Goal: Task Accomplishment & Management: Use online tool/utility

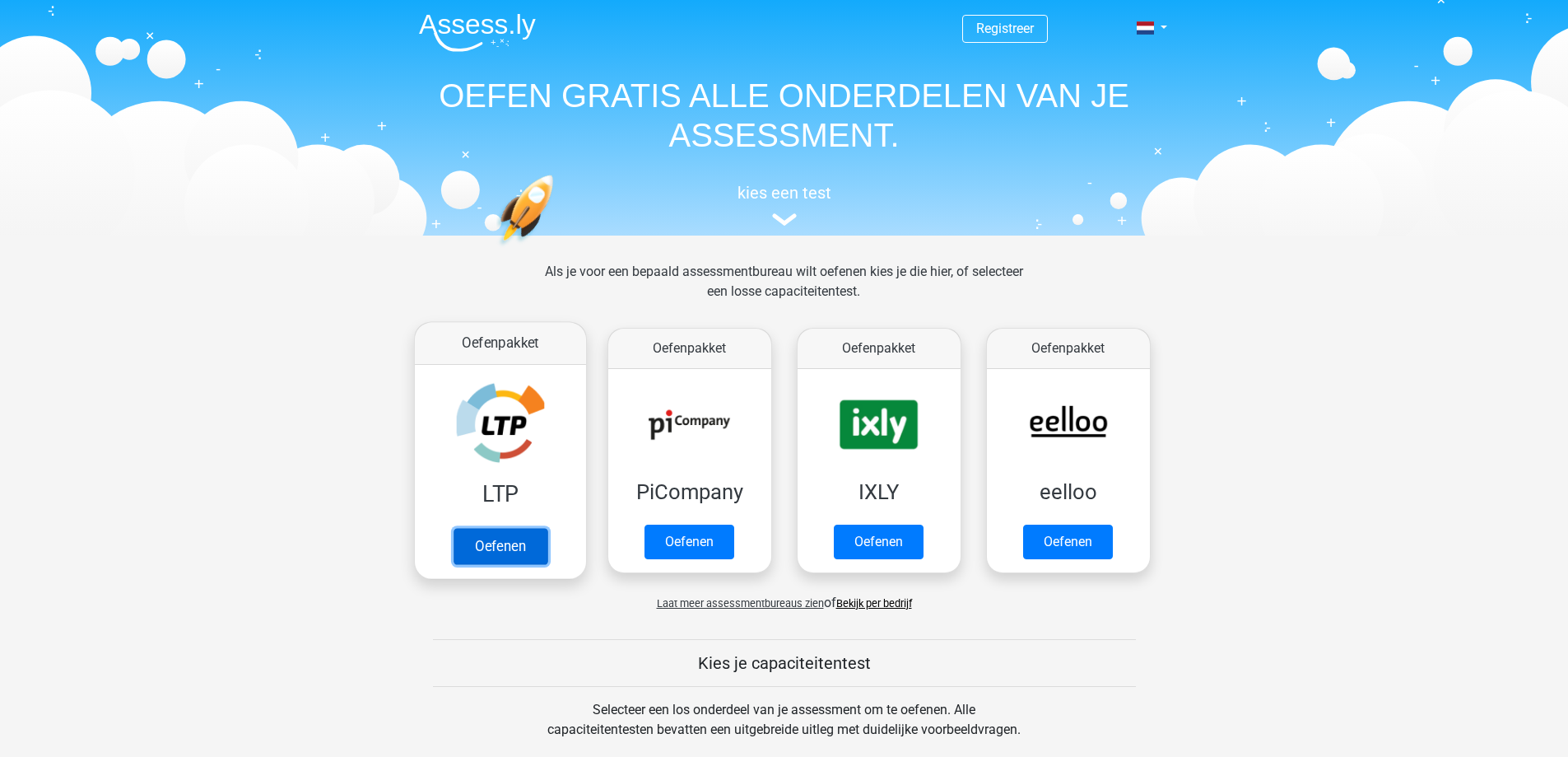
click at [521, 540] on link "Oefenen" at bounding box center [499, 545] width 93 height 37
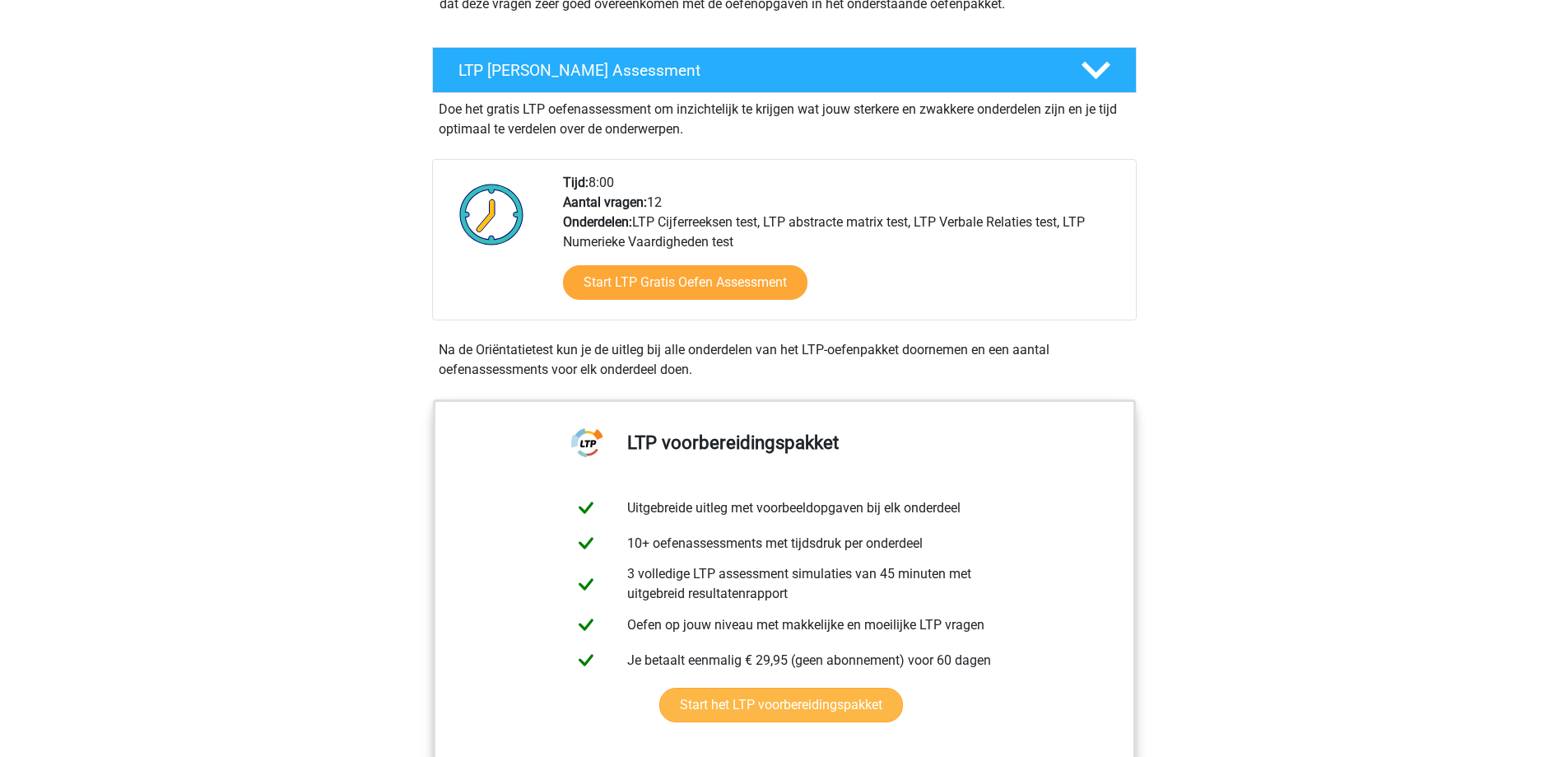
scroll to position [247, 0]
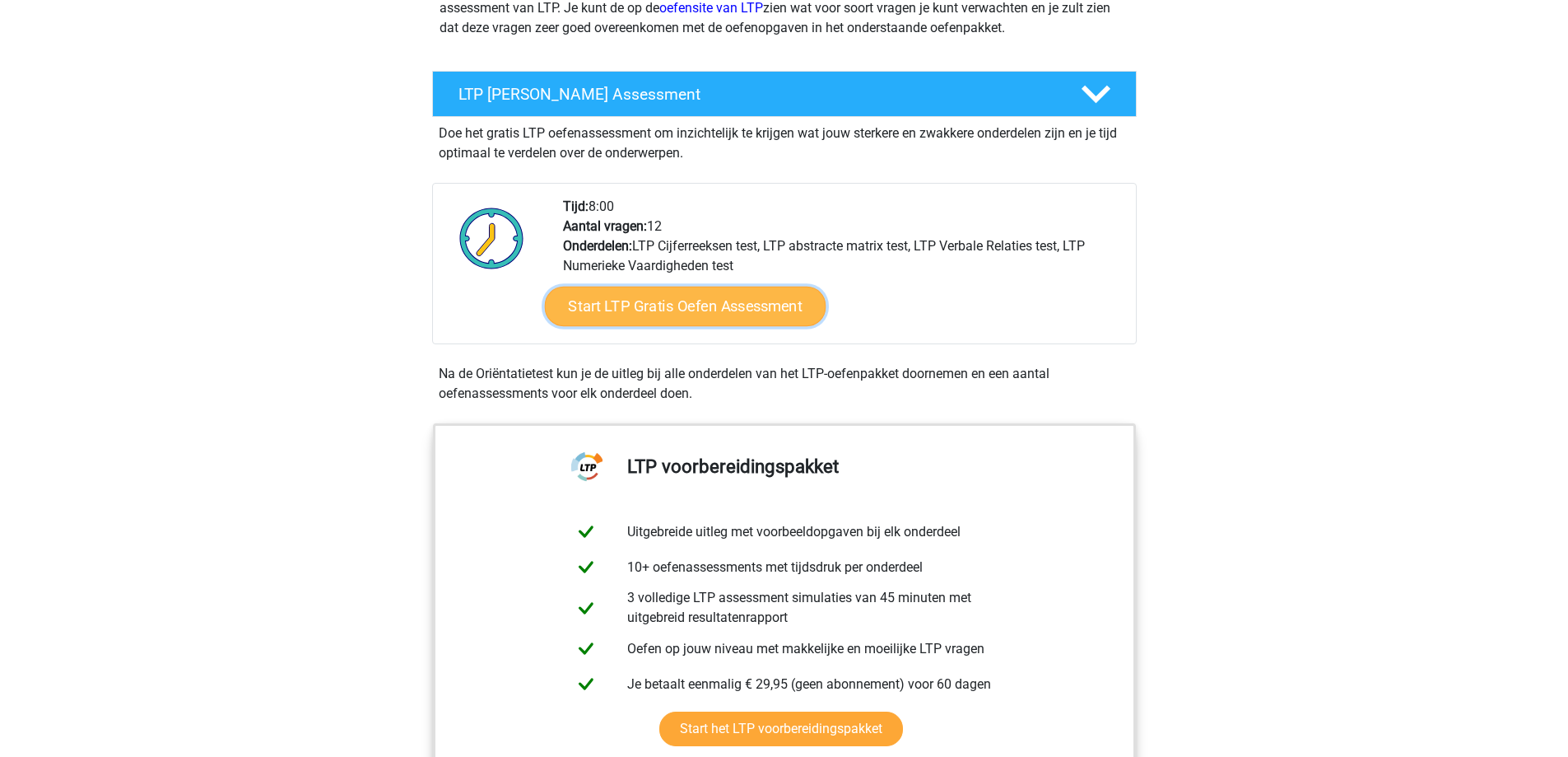
click at [770, 296] on link "Start LTP Gratis Oefen Assessment" at bounding box center [685, 306] width 281 height 40
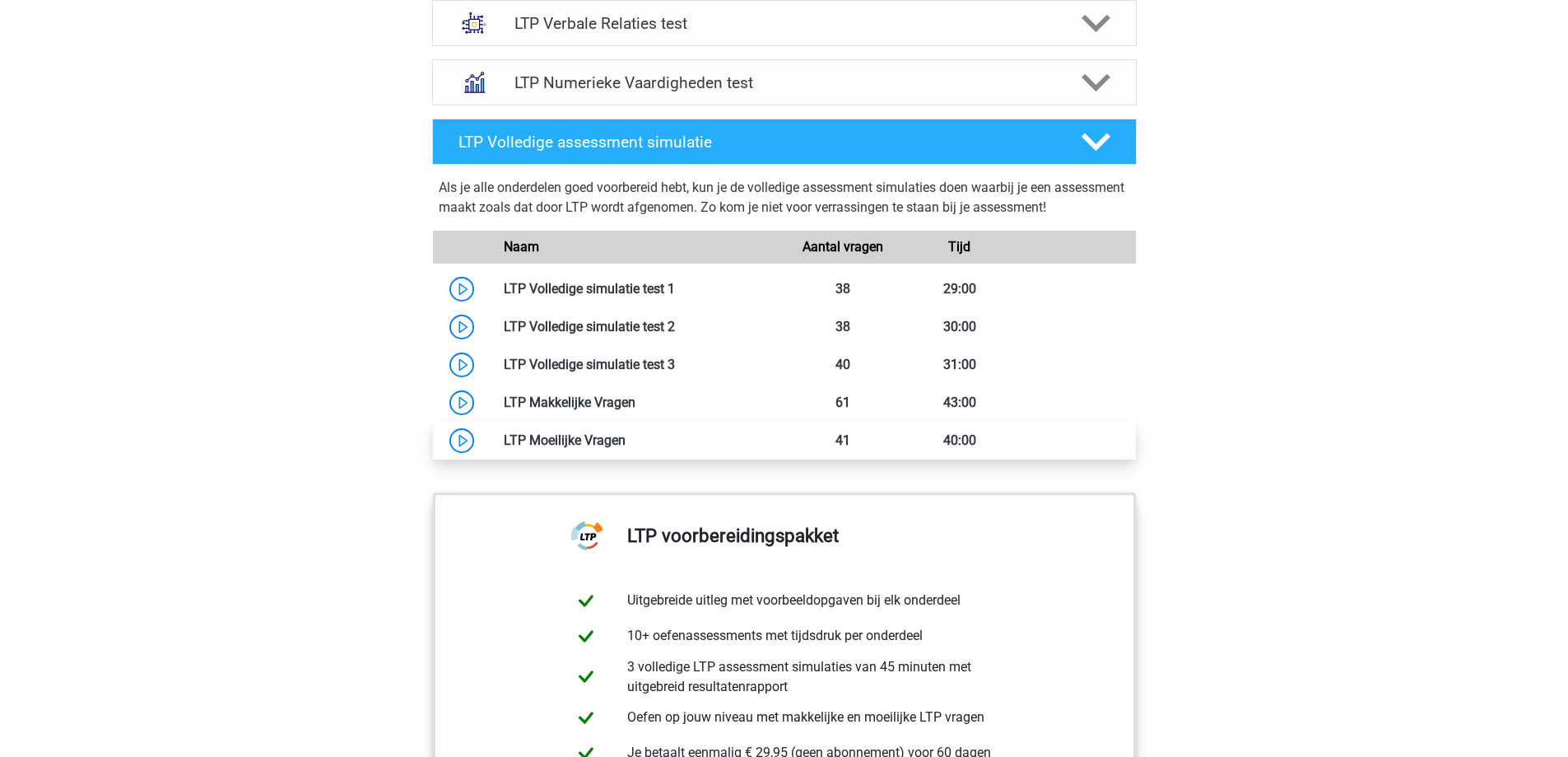
scroll to position [1318, 0]
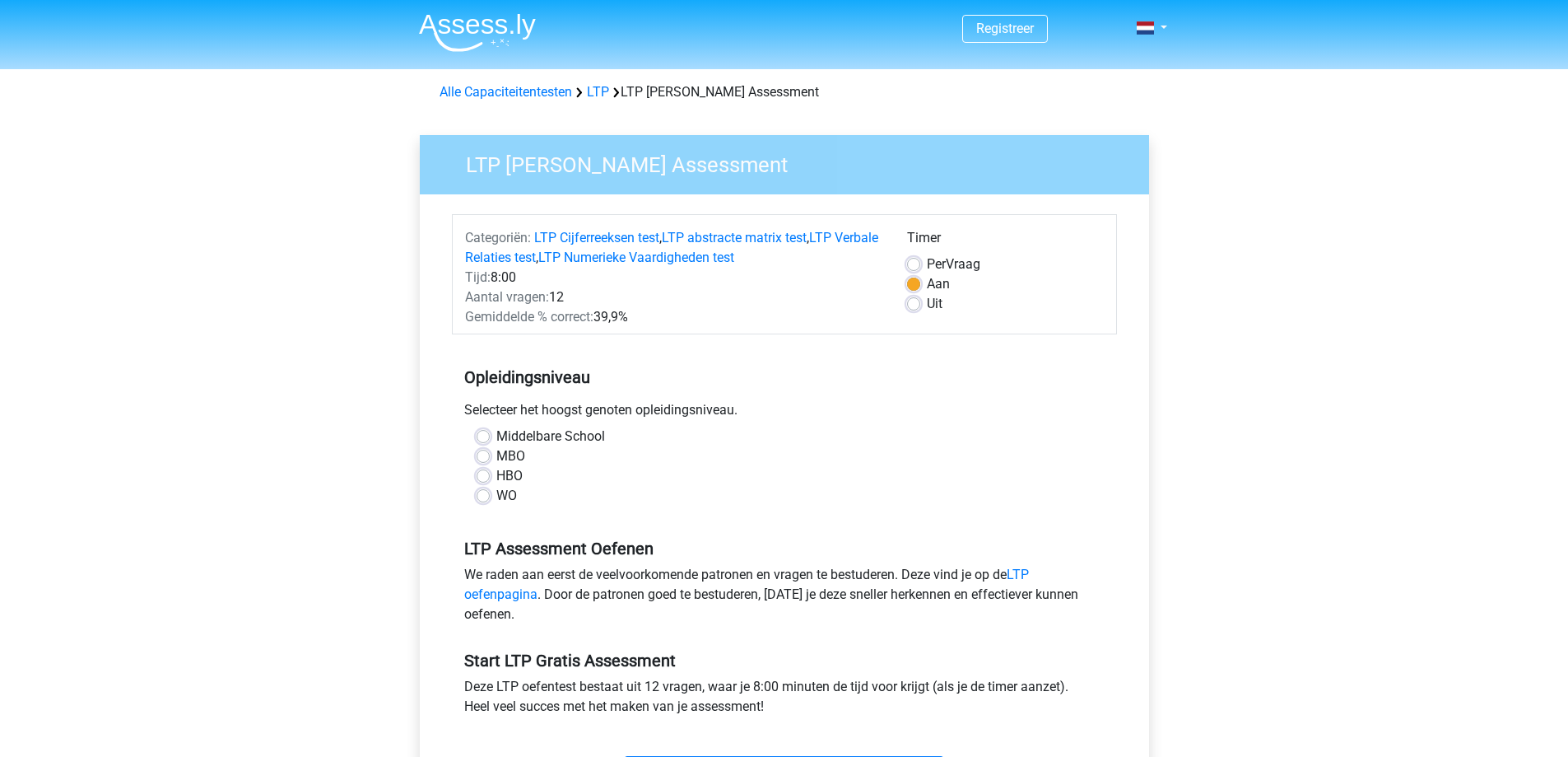
click at [496, 451] on label "MBO" at bounding box center [510, 455] width 29 height 20
click at [487, 451] on input "MBO" at bounding box center [483, 454] width 14 height 16
radio input "true"
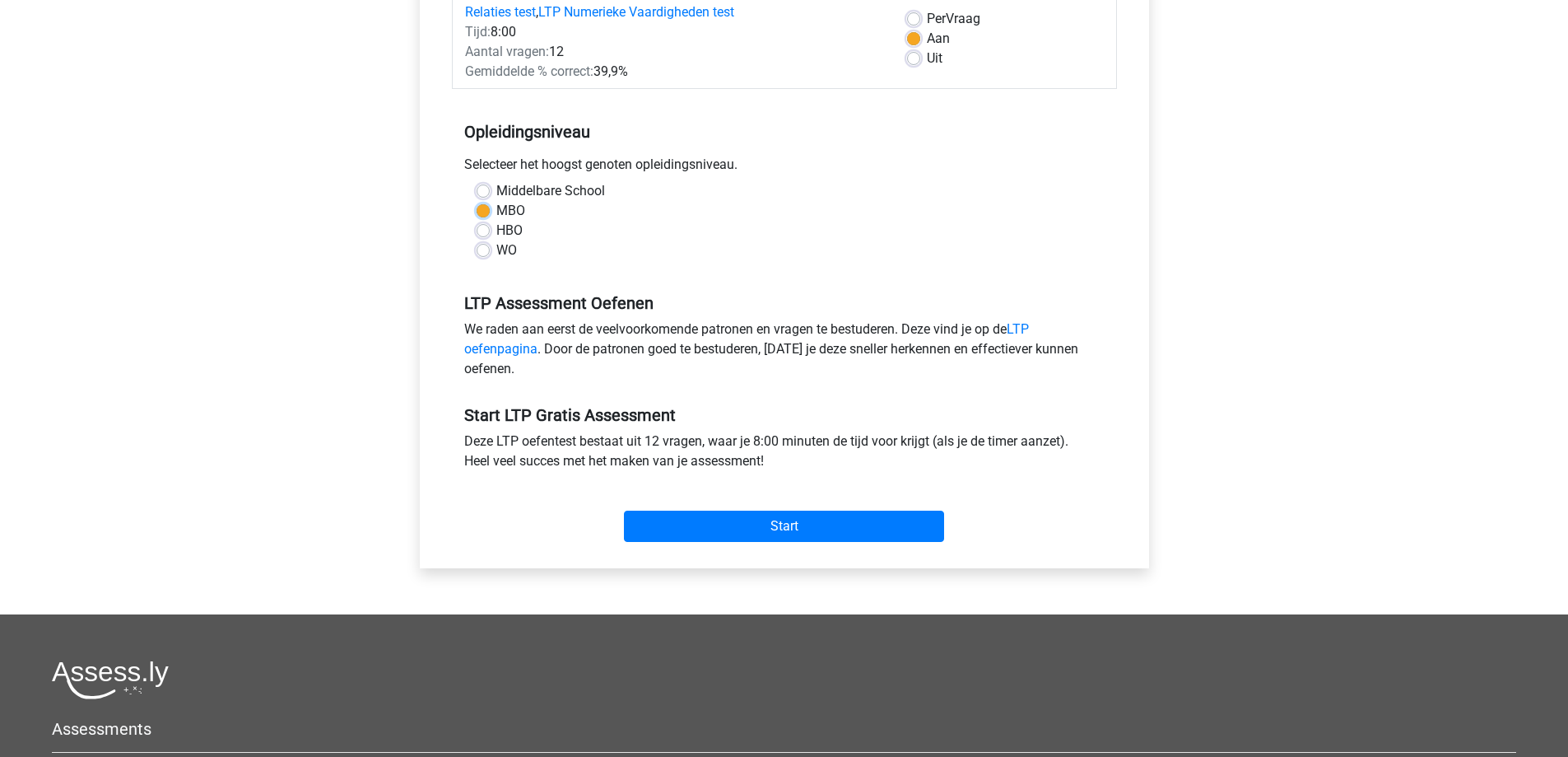
scroll to position [247, 0]
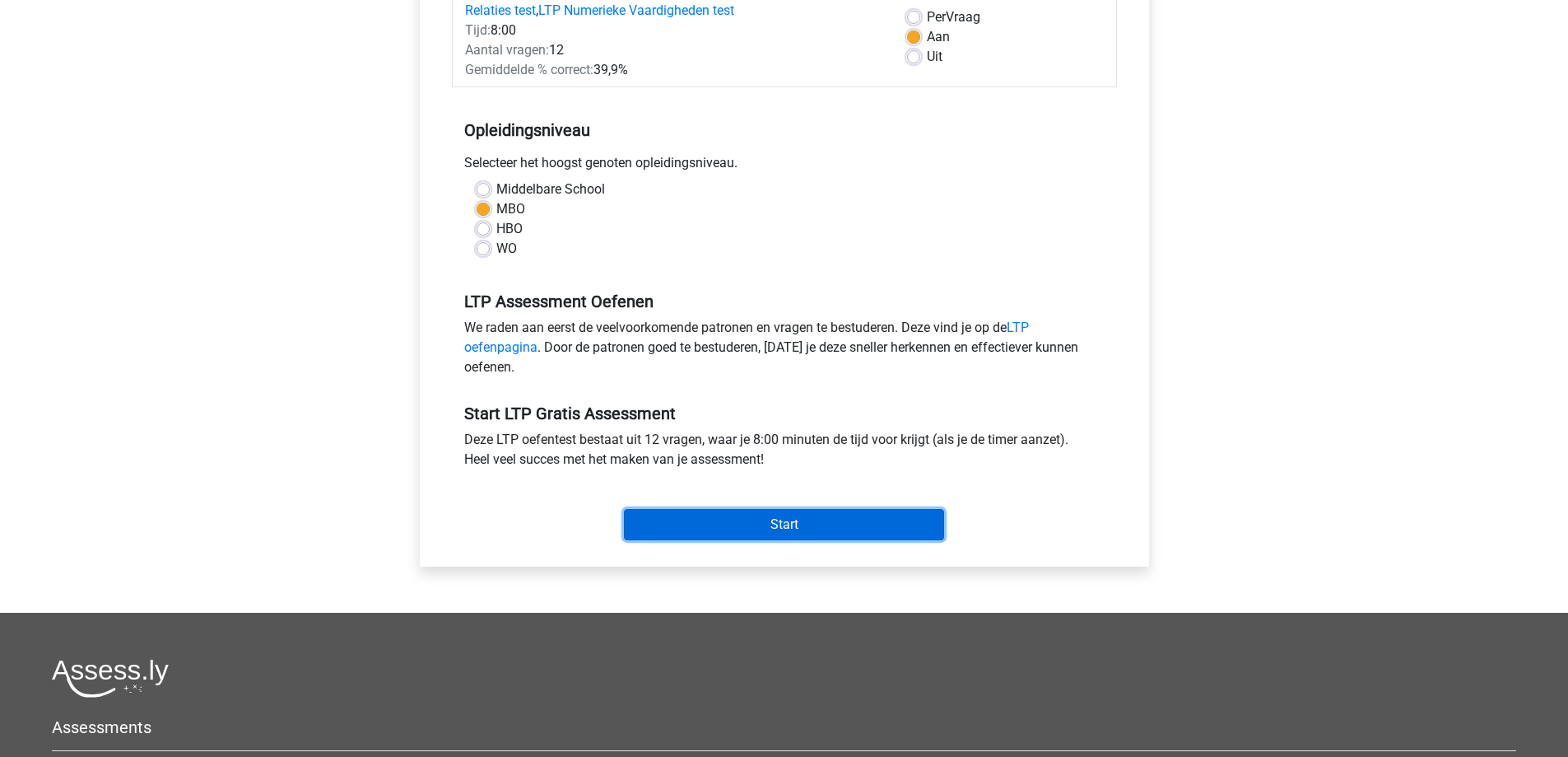
click at [819, 529] on input "Start" at bounding box center [784, 524] width 320 height 31
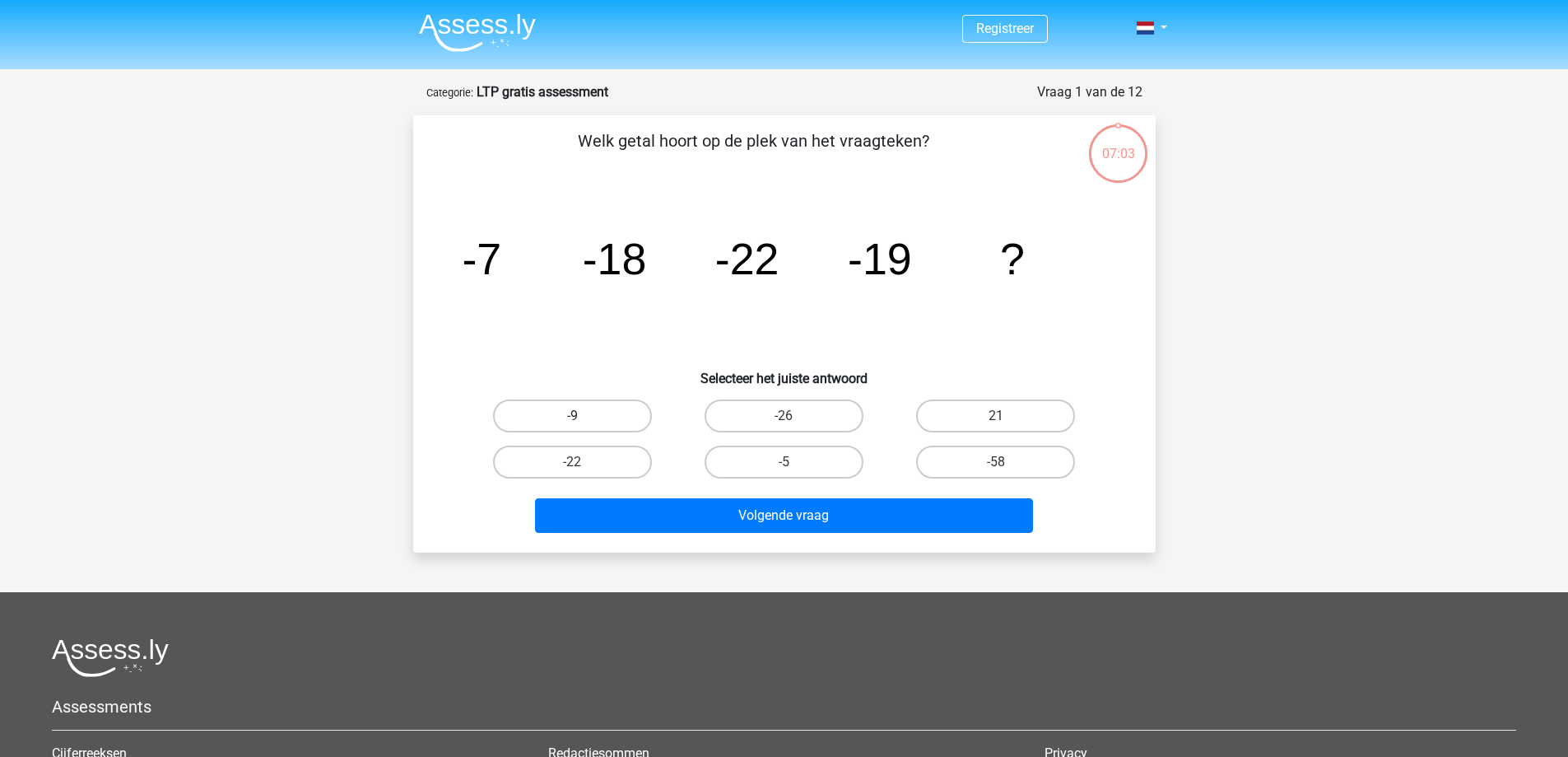
click at [625, 417] on label "-9" at bounding box center [572, 415] width 159 height 33
click at [583, 417] on input "-9" at bounding box center [578, 421] width 11 height 11
radio input "true"
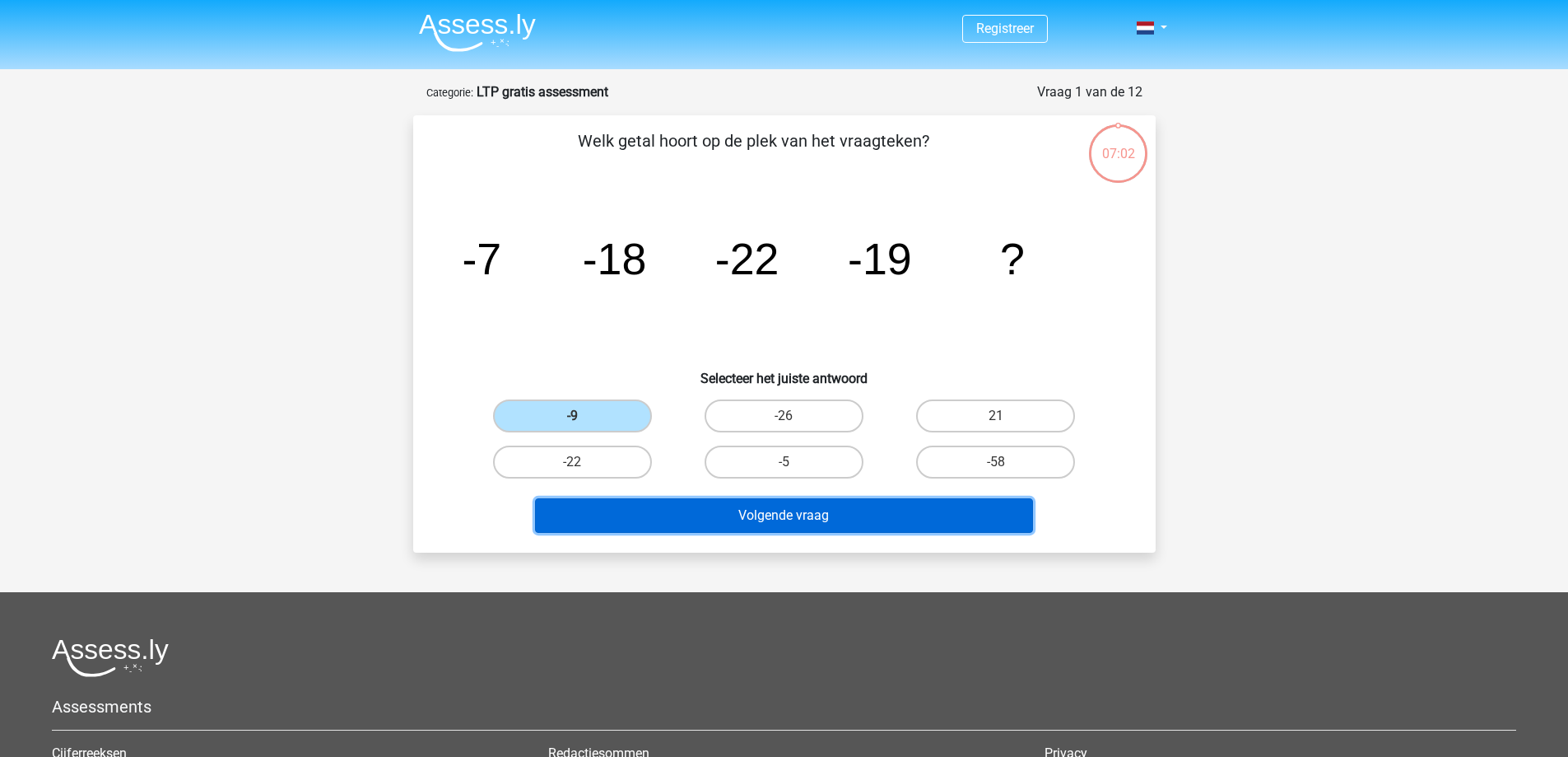
click at [772, 508] on button "Volgende vraag" at bounding box center [784, 515] width 498 height 35
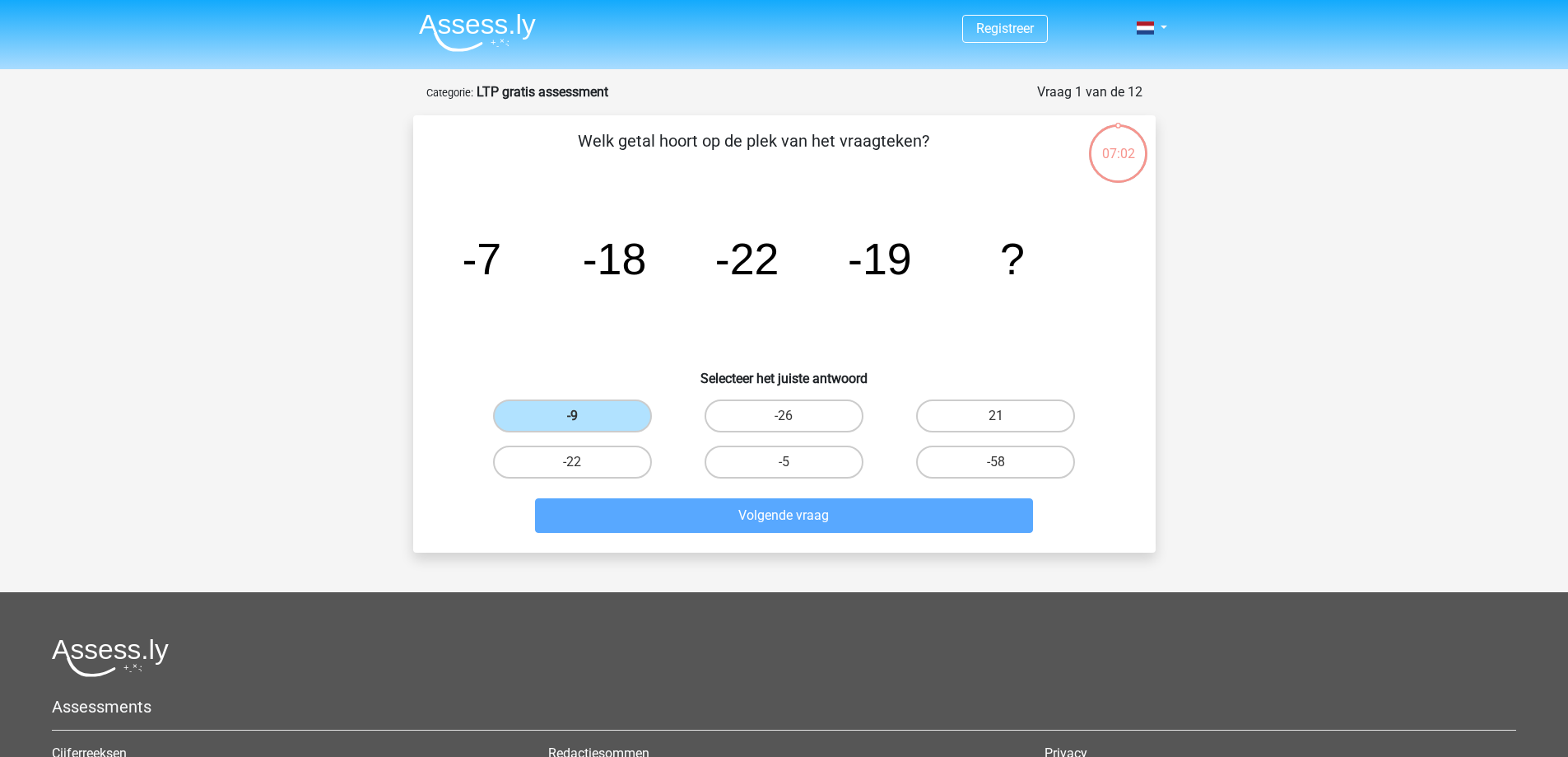
scroll to position [82, 0]
